Goal: Navigation & Orientation: Find specific page/section

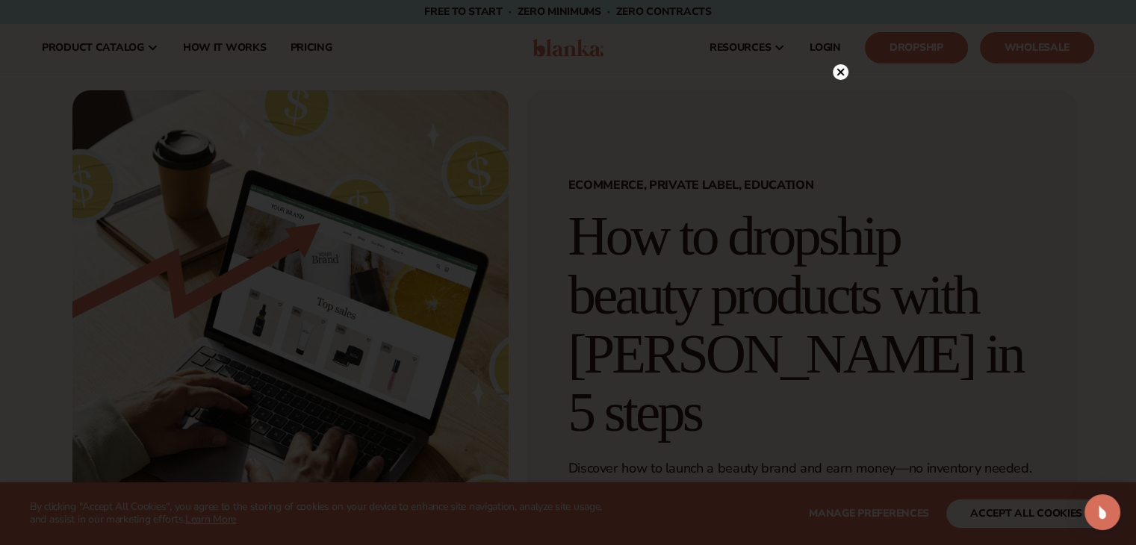
click at [836, 72] on circle at bounding box center [841, 72] width 16 height 16
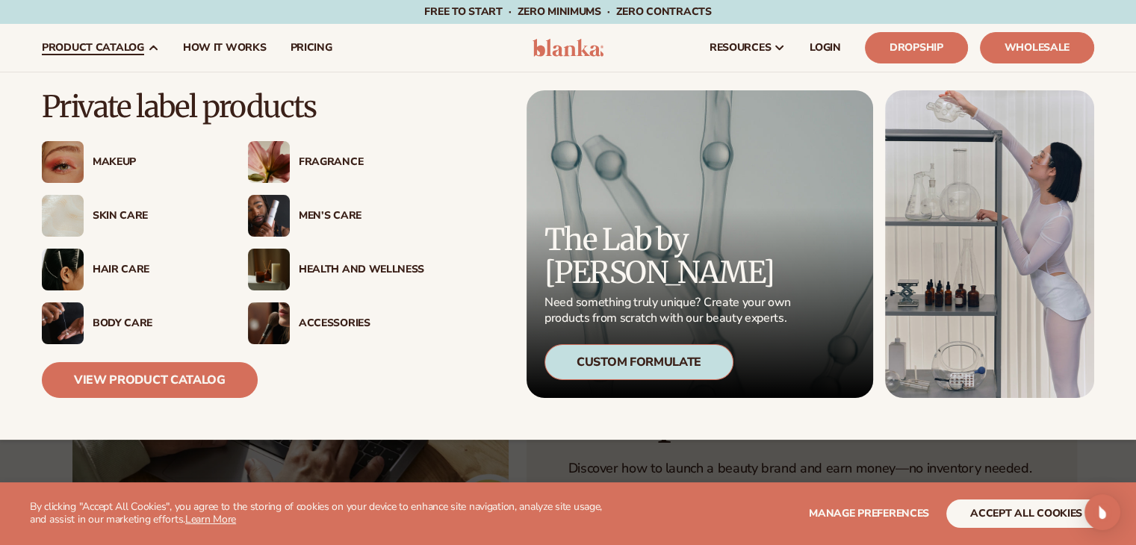
click at [122, 214] on div "Skin Care" at bounding box center [155, 216] width 125 height 13
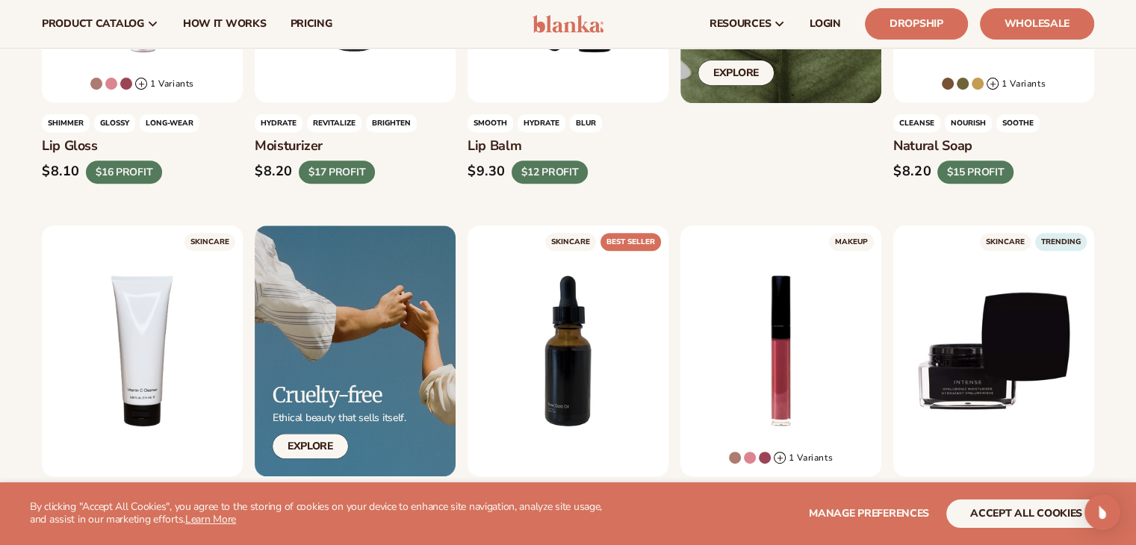
scroll to position [550, 0]
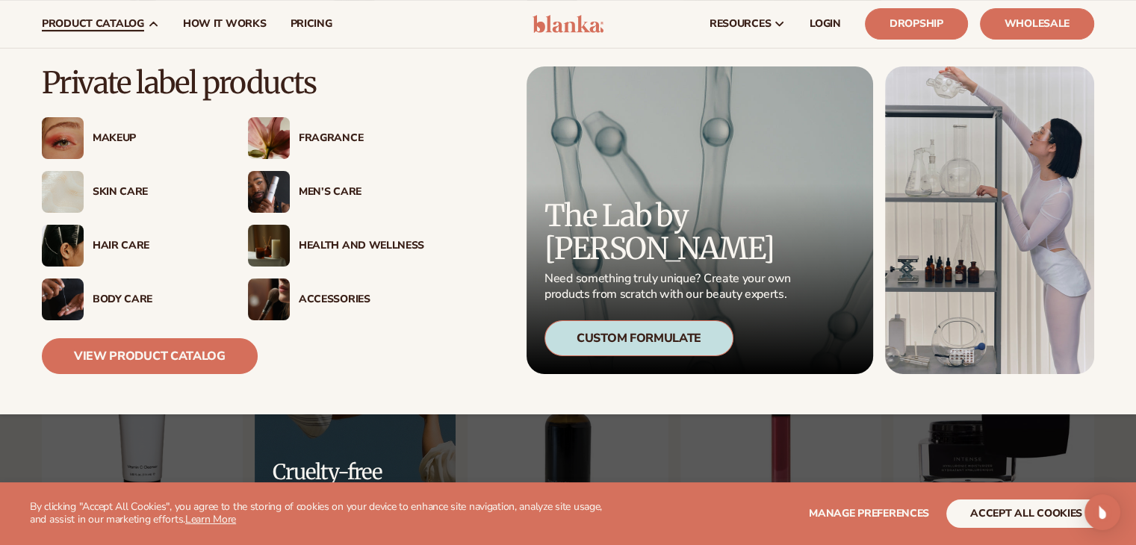
click at [337, 137] on div "Fragrance" at bounding box center [361, 138] width 125 height 13
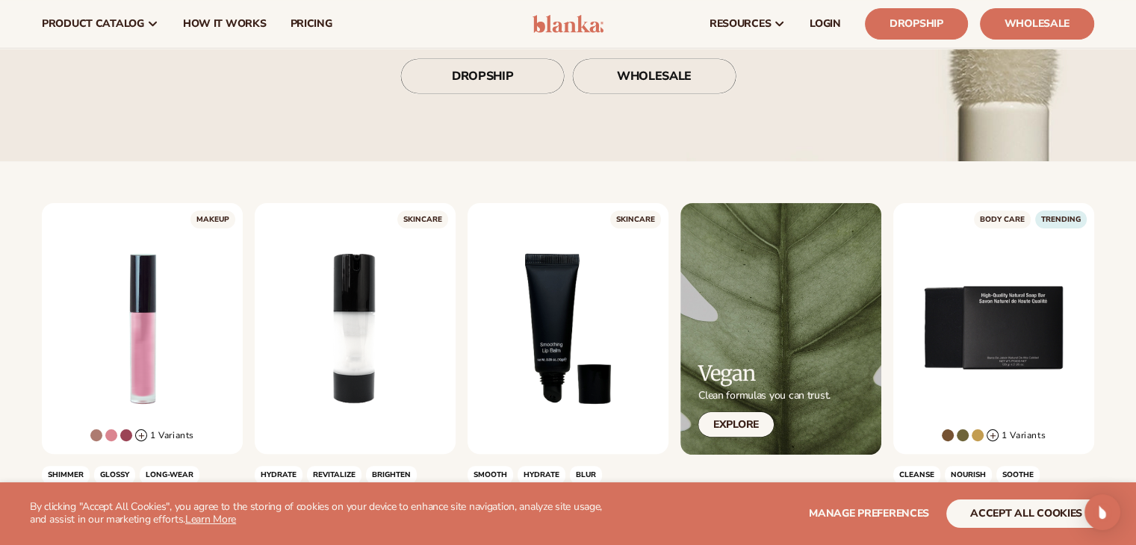
scroll to position [224, 0]
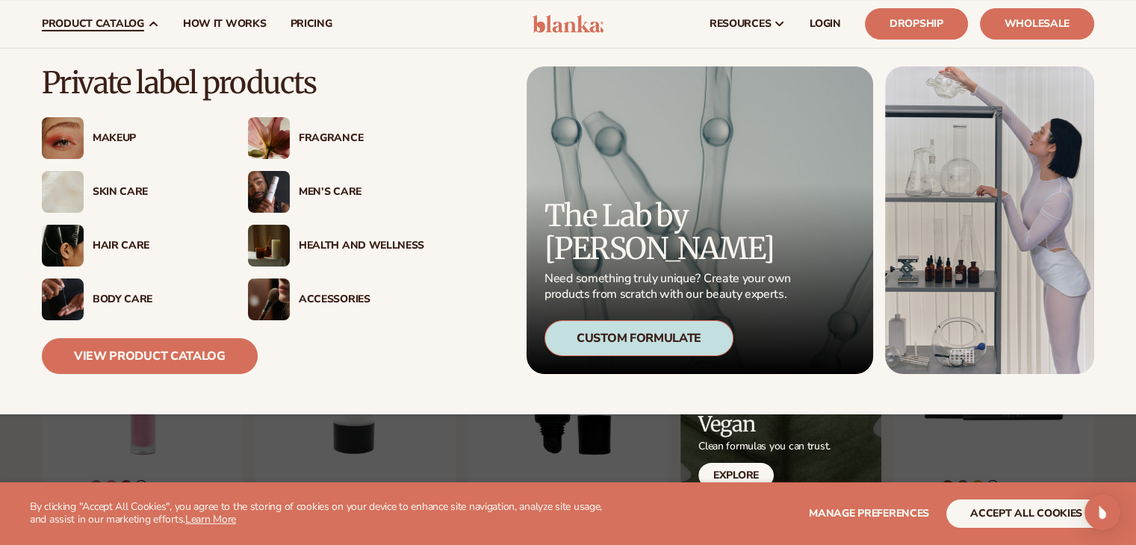
click at [277, 134] on img at bounding box center [269, 138] width 42 height 42
